Goal: Information Seeking & Learning: Learn about a topic

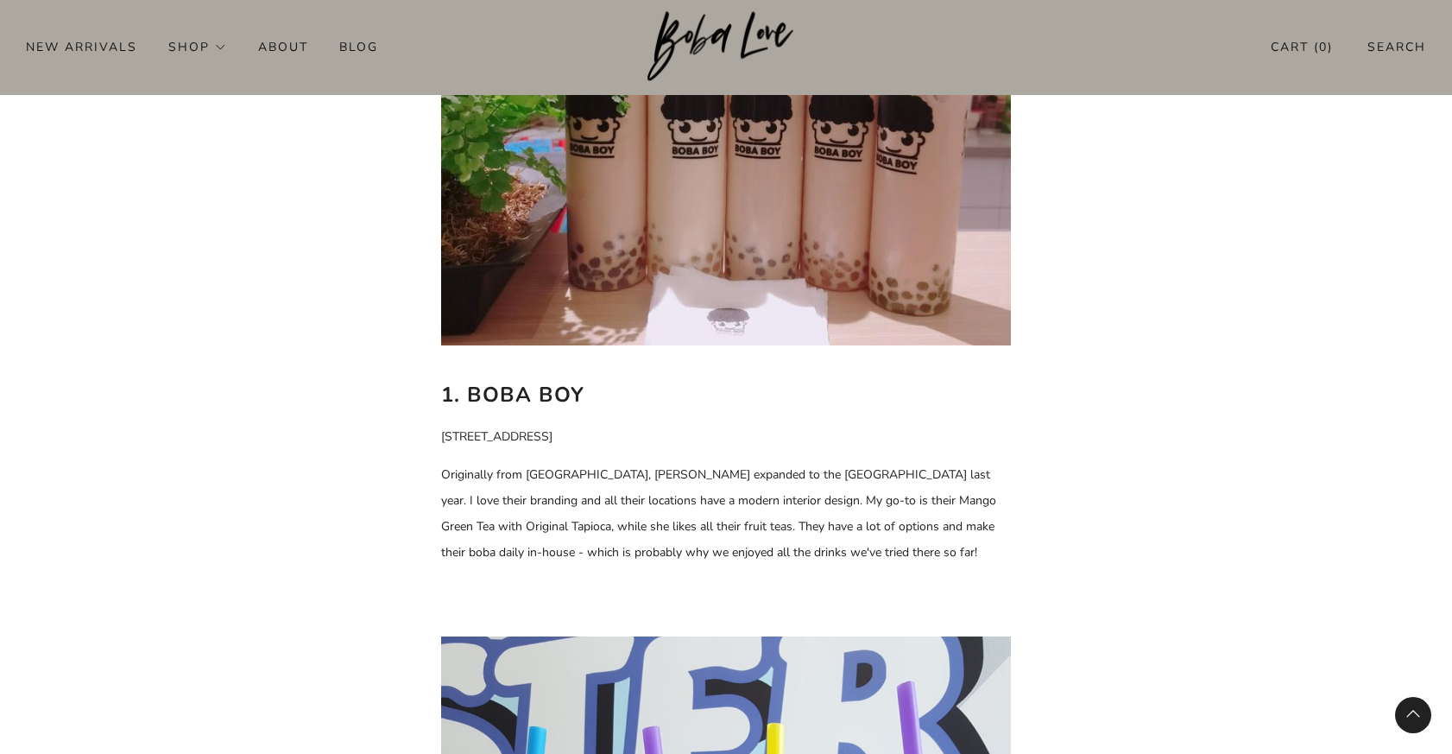
scroll to position [913, 0]
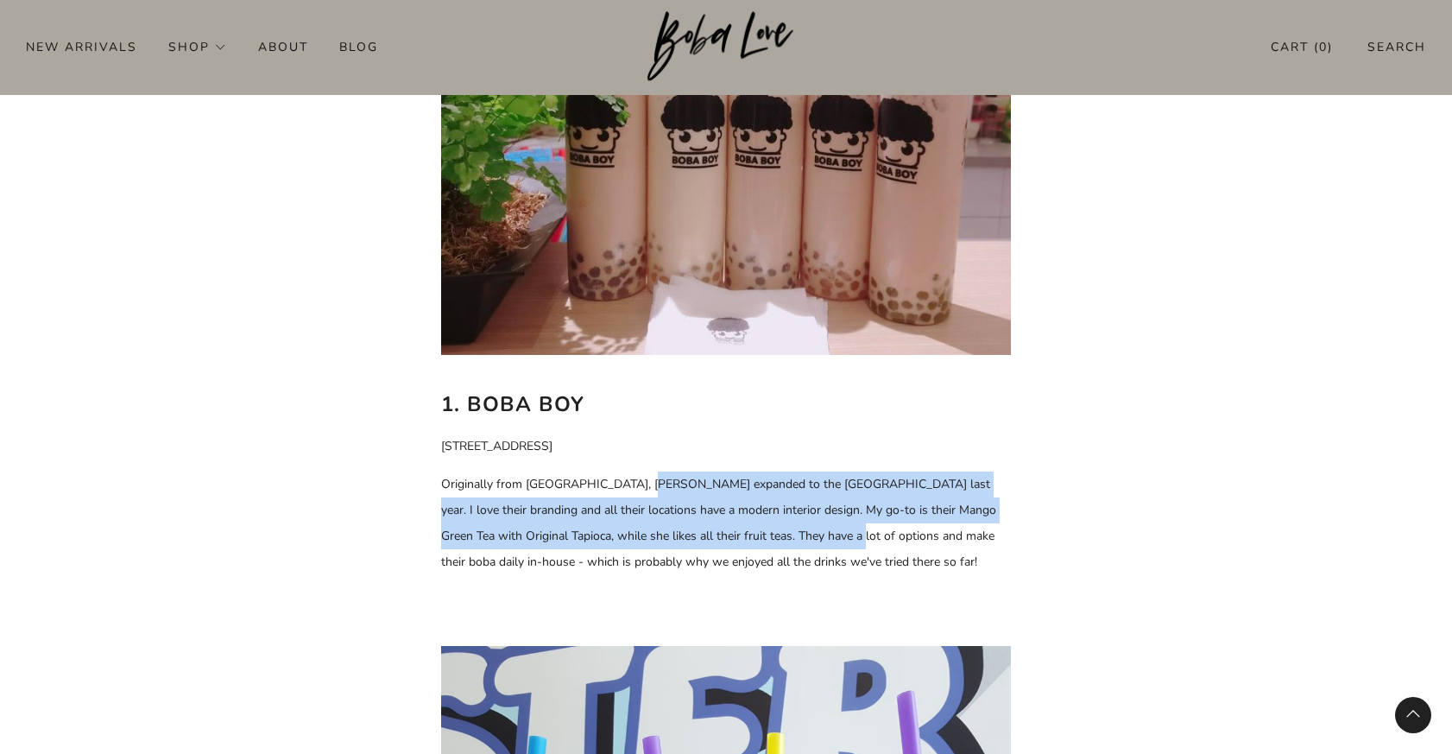
drag, startPoint x: 641, startPoint y: 487, endPoint x: 810, endPoint y: 527, distance: 173.0
click at [812, 527] on p "Originally from [GEOGRAPHIC_DATA], [PERSON_NAME] expanded to the [GEOGRAPHIC_DA…" at bounding box center [726, 523] width 570 height 104
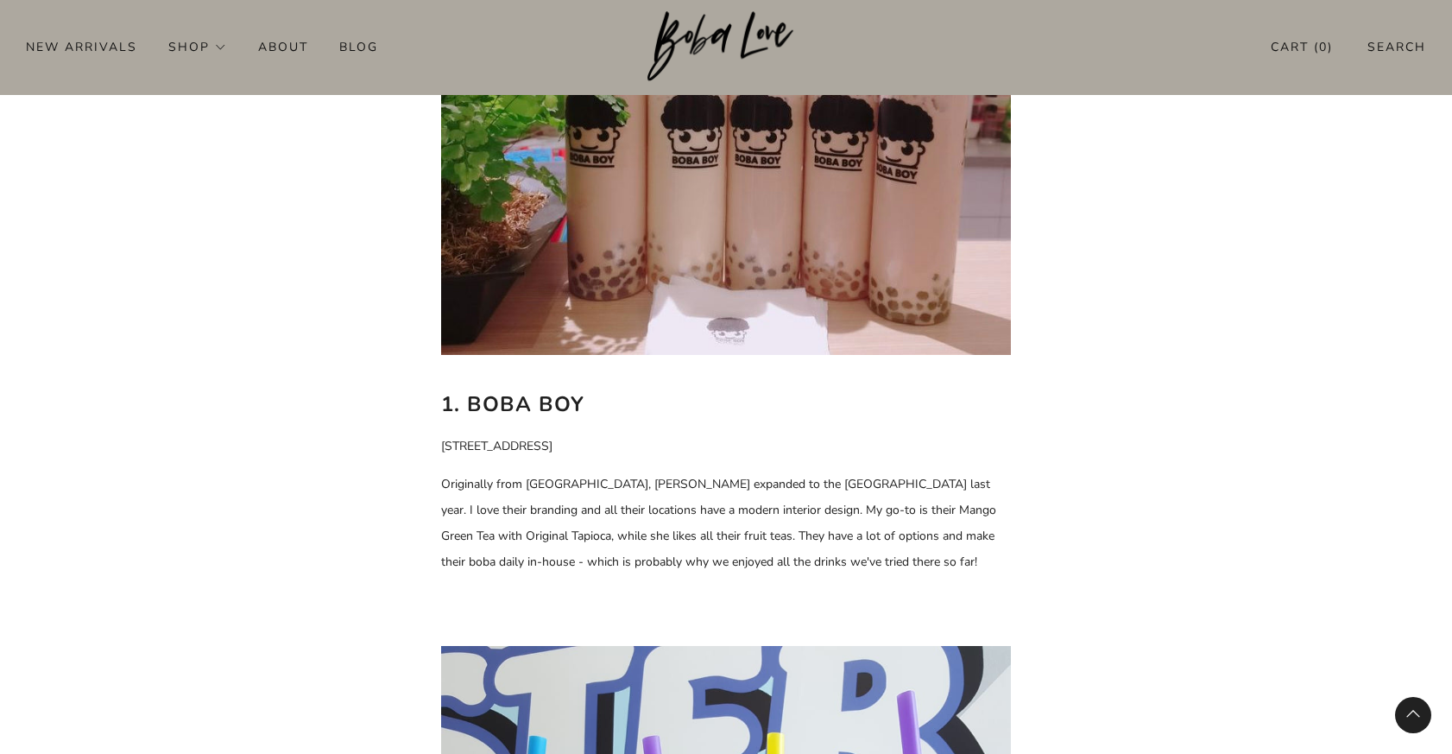
click at [806, 525] on p "Originally from [GEOGRAPHIC_DATA], [PERSON_NAME] expanded to the [GEOGRAPHIC_DA…" at bounding box center [726, 523] width 570 height 104
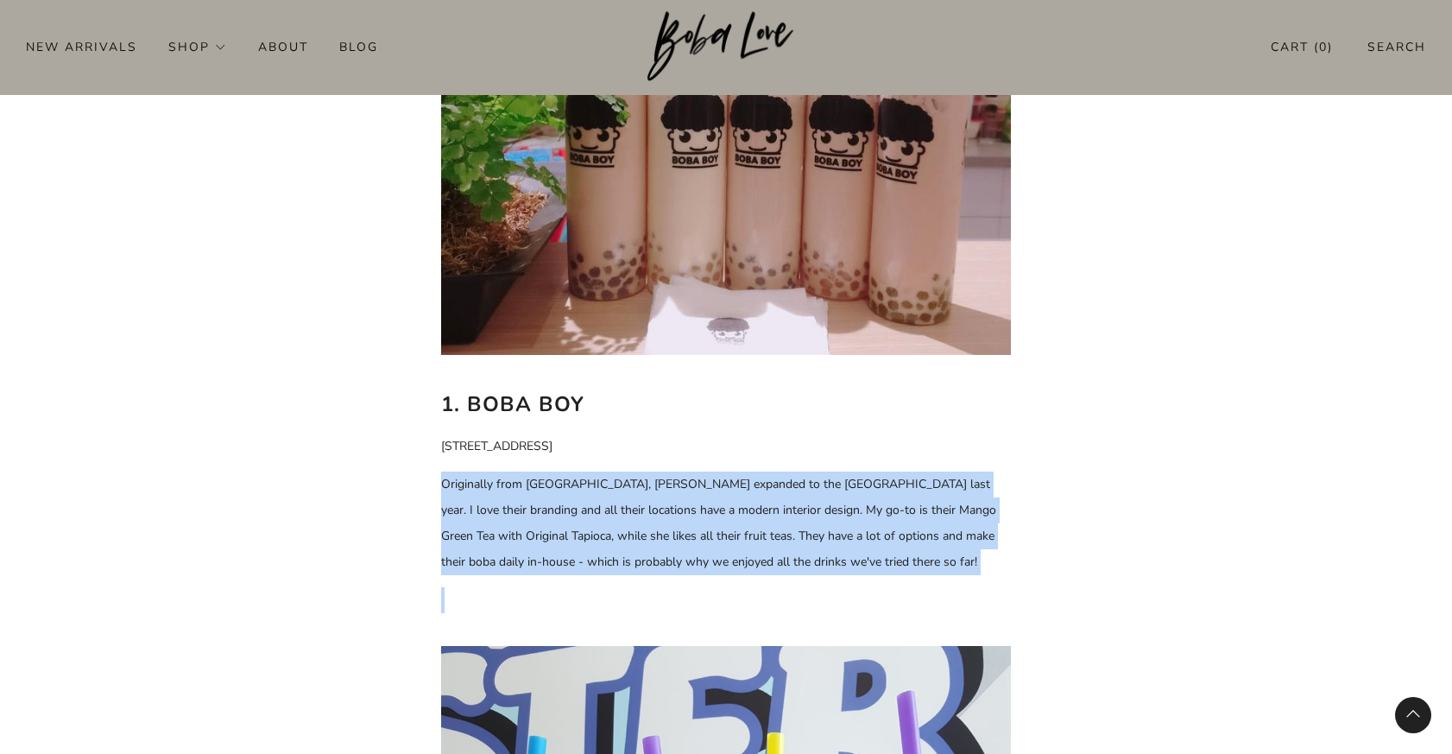
drag, startPoint x: 825, startPoint y: 466, endPoint x: 821, endPoint y: 591, distance: 124.4
click at [822, 510] on p "Originally from [GEOGRAPHIC_DATA], [PERSON_NAME] expanded to the [GEOGRAPHIC_DA…" at bounding box center [726, 523] width 570 height 104
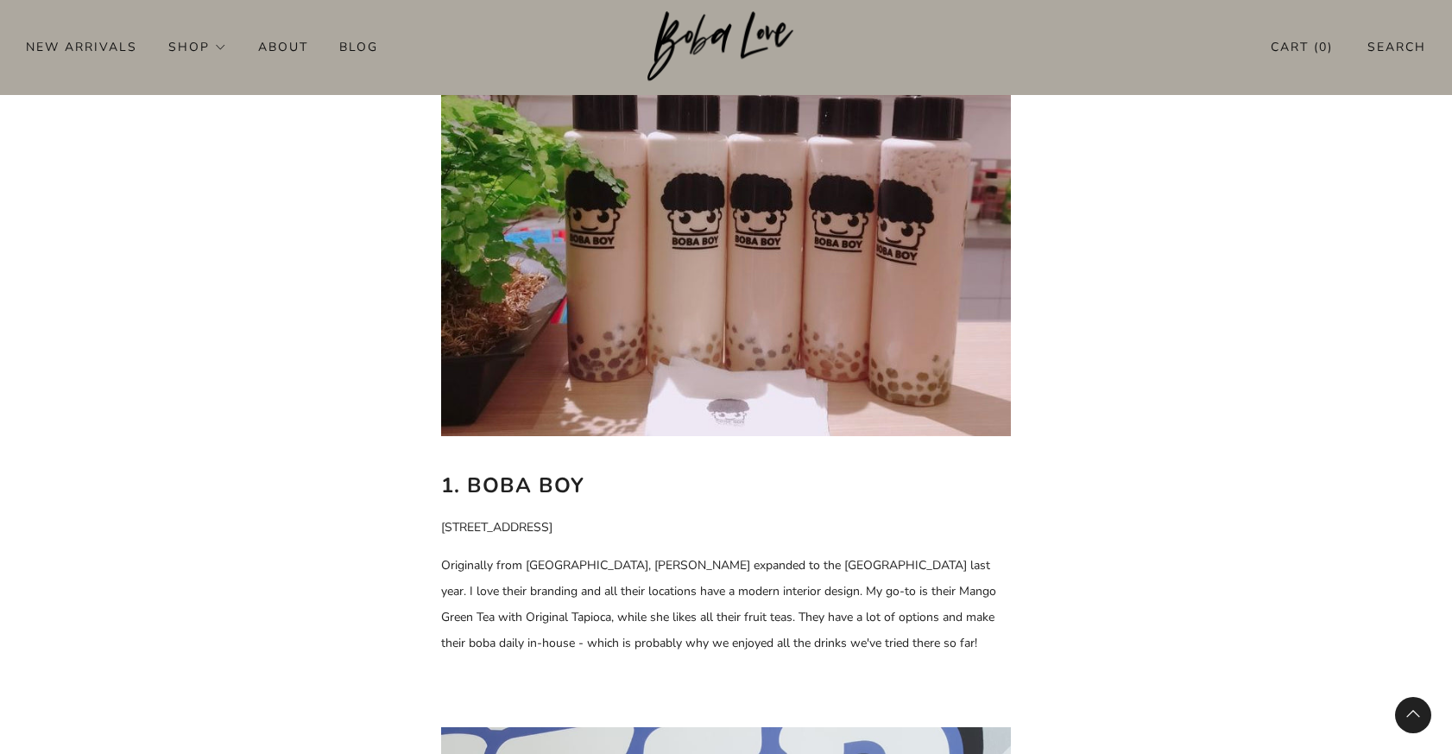
scroll to position [832, 0]
drag, startPoint x: 585, startPoint y: 491, endPoint x: 466, endPoint y: 490, distance: 119.2
click at [466, 490] on h2 "1. Boba Boy" at bounding box center [726, 484] width 570 height 33
copy b "Boba Boy"
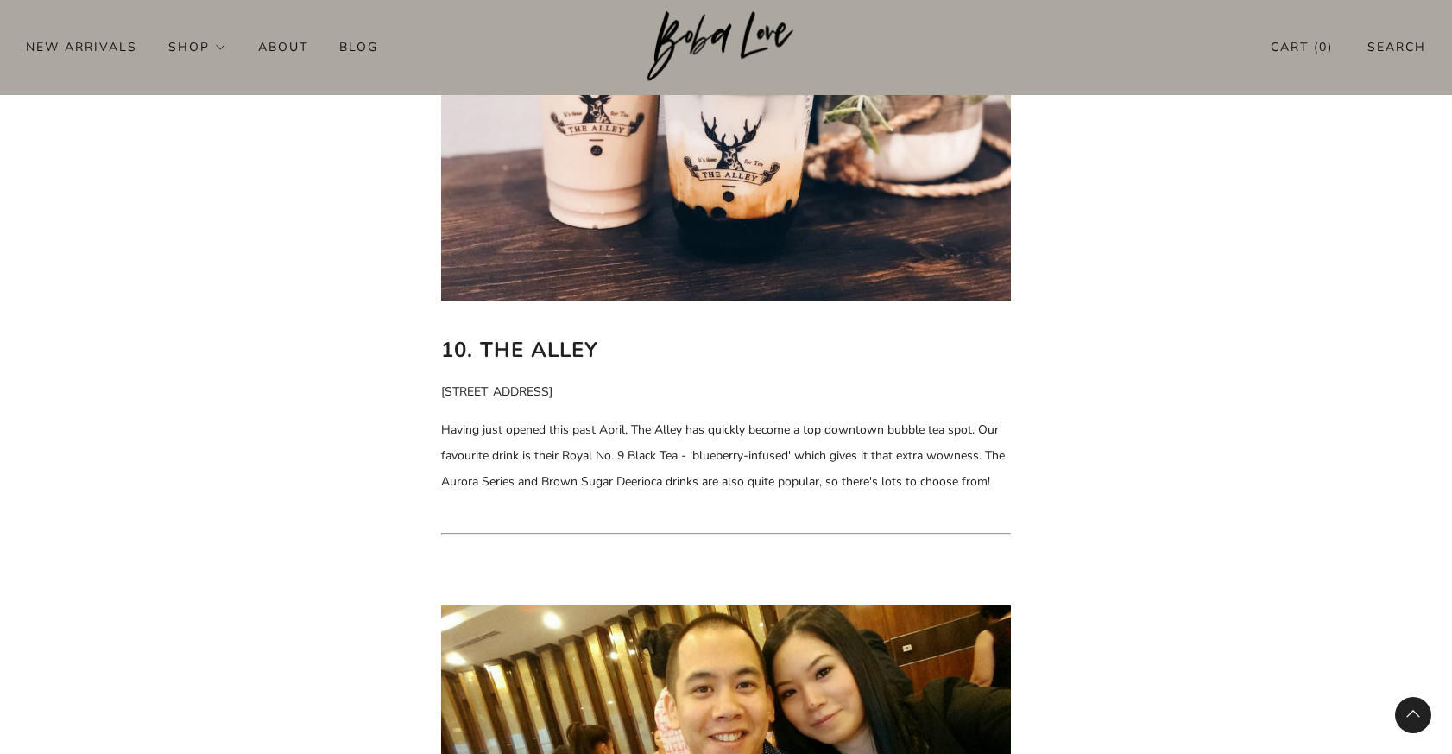
scroll to position [7750, 0]
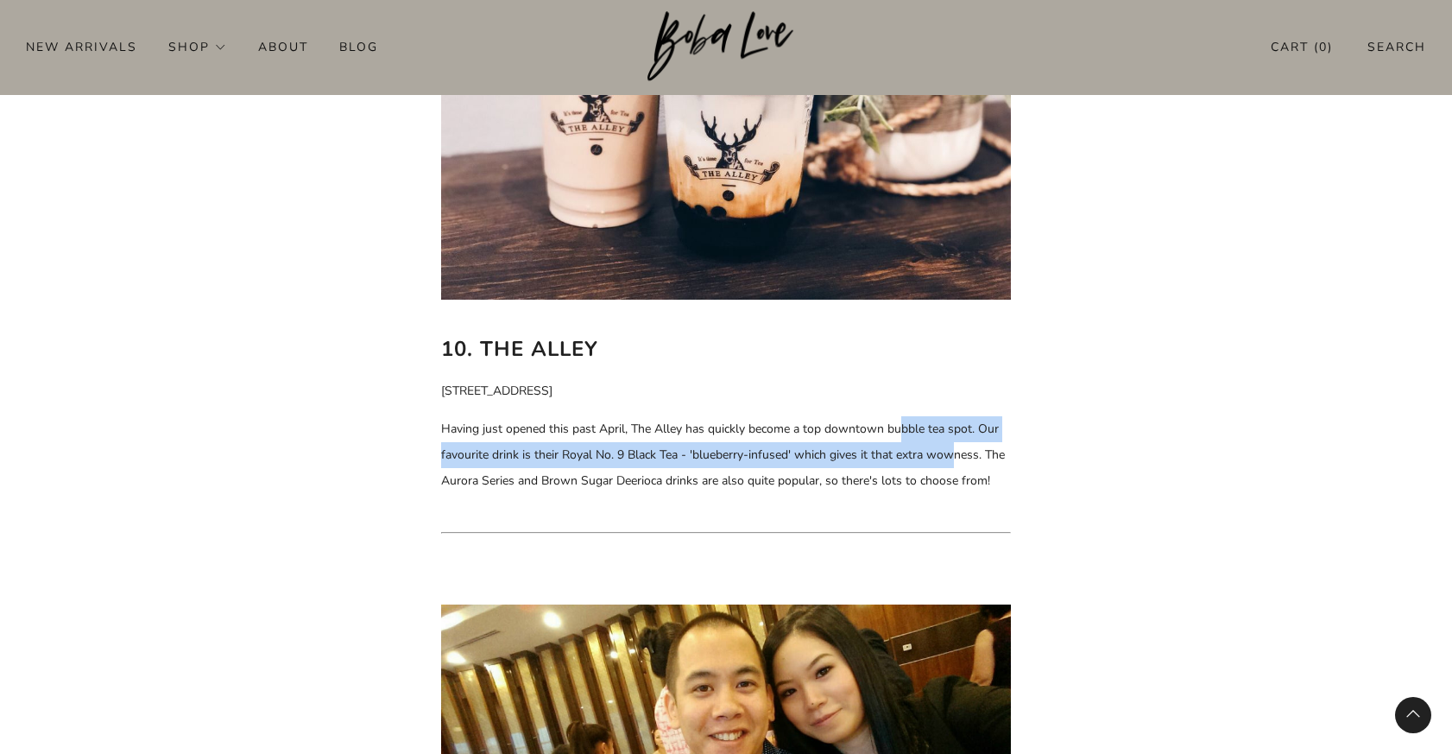
drag, startPoint x: 900, startPoint y: 425, endPoint x: 953, endPoint y: 463, distance: 65.6
click at [954, 464] on p "Having just opened this past April, The Alley has quickly become a top downtown…" at bounding box center [726, 455] width 570 height 78
click at [944, 463] on p "Having just opened this past April, The Alley has quickly become a top downtown…" at bounding box center [726, 455] width 570 height 78
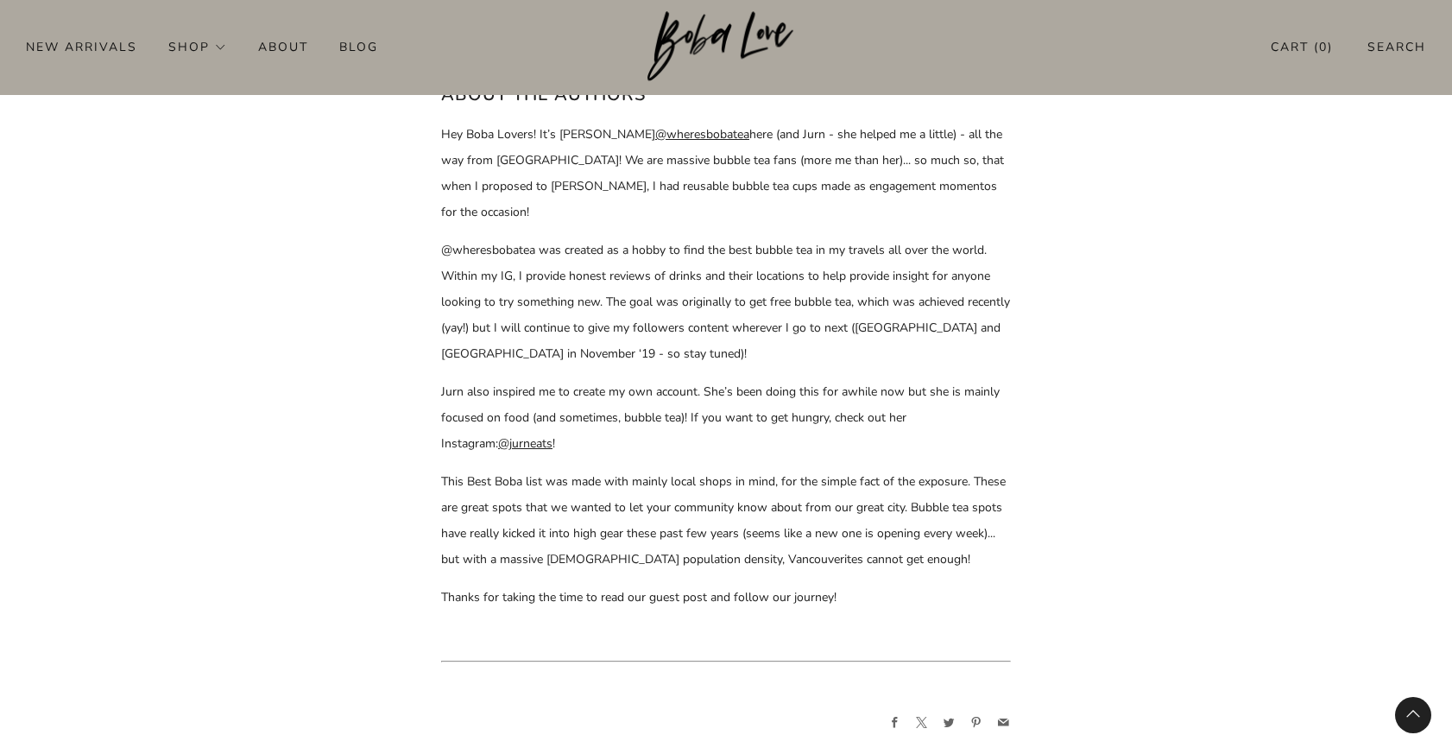
scroll to position [8645, 0]
